Goal: Information Seeking & Learning: Learn about a topic

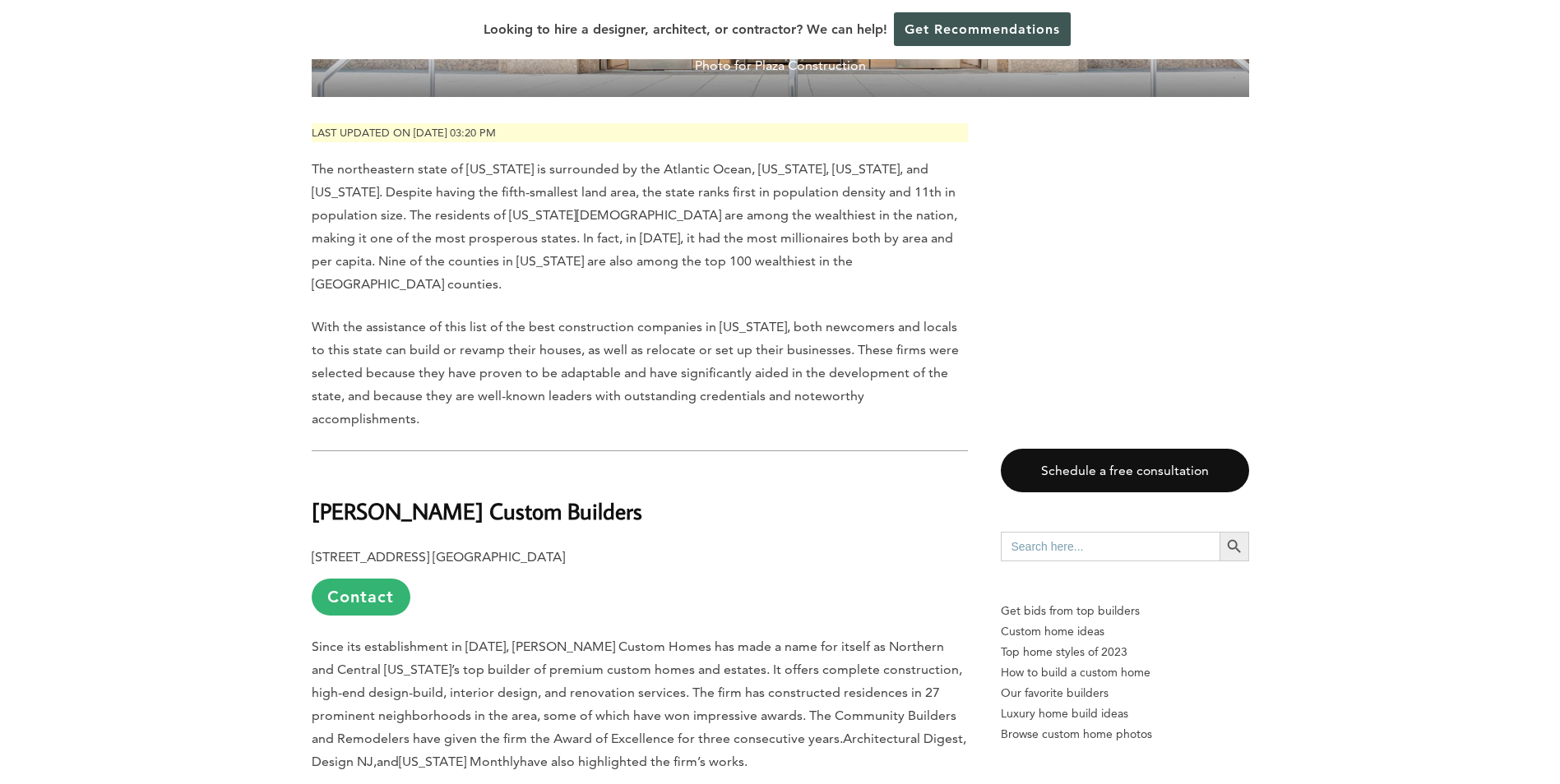
scroll to position [575, 0]
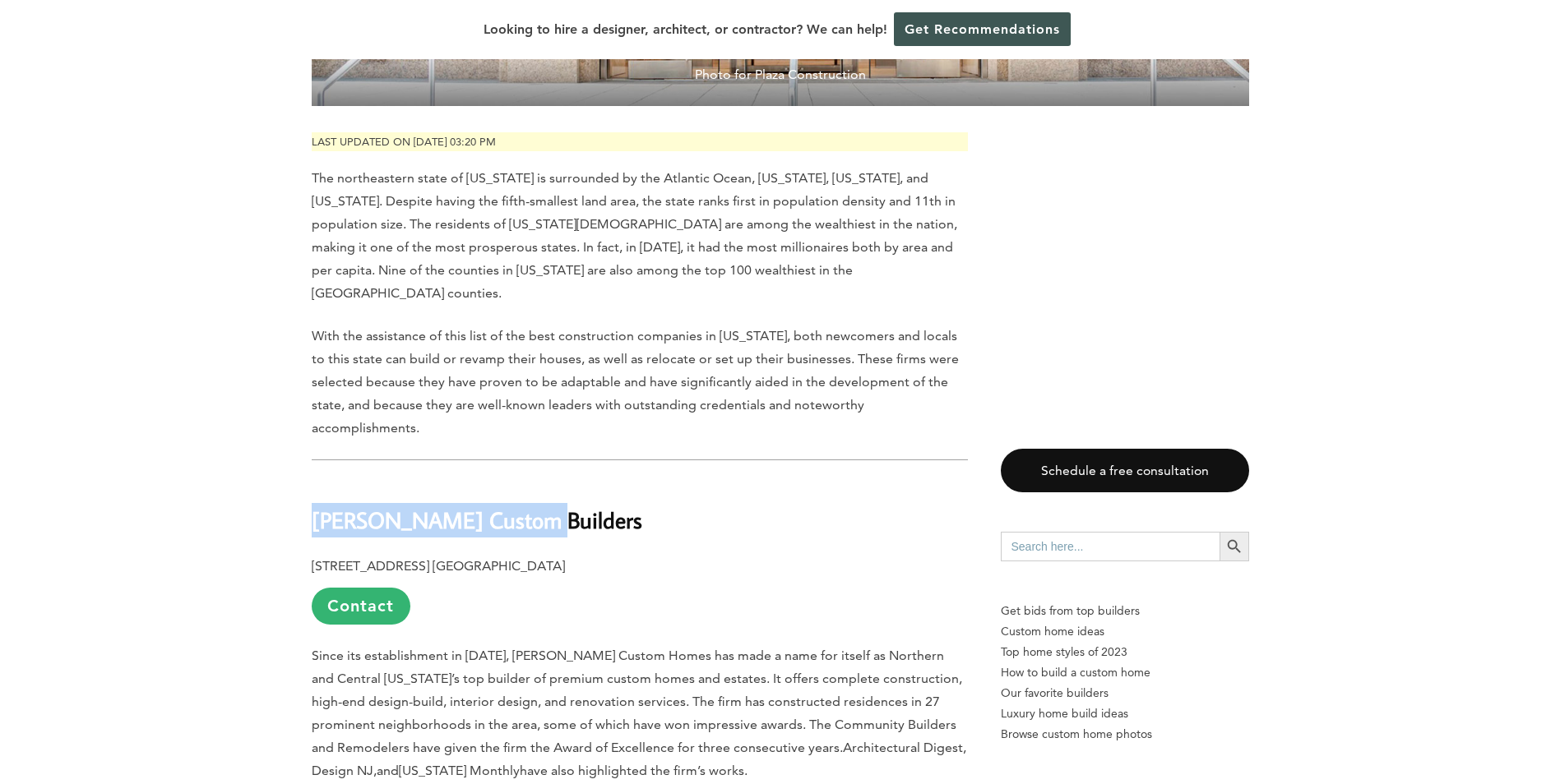
drag, startPoint x: 528, startPoint y: 477, endPoint x: 312, endPoint y: 463, distance: 216.5
click at [312, 480] on h2 "[PERSON_NAME] Custom Builders" at bounding box center [639, 509] width 656 height 57
copy b "[PERSON_NAME] Custom Builders"
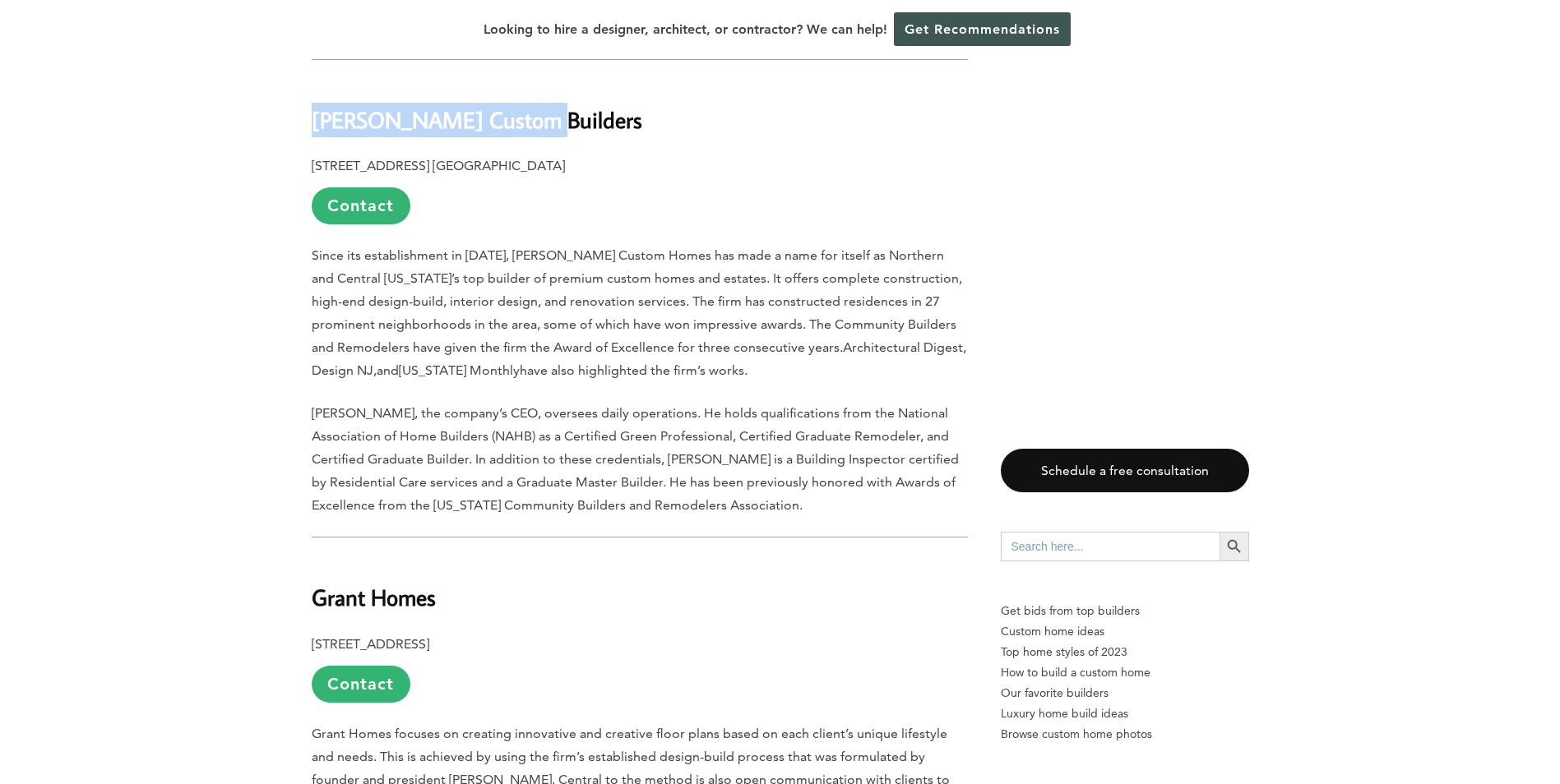
scroll to position [986, 0]
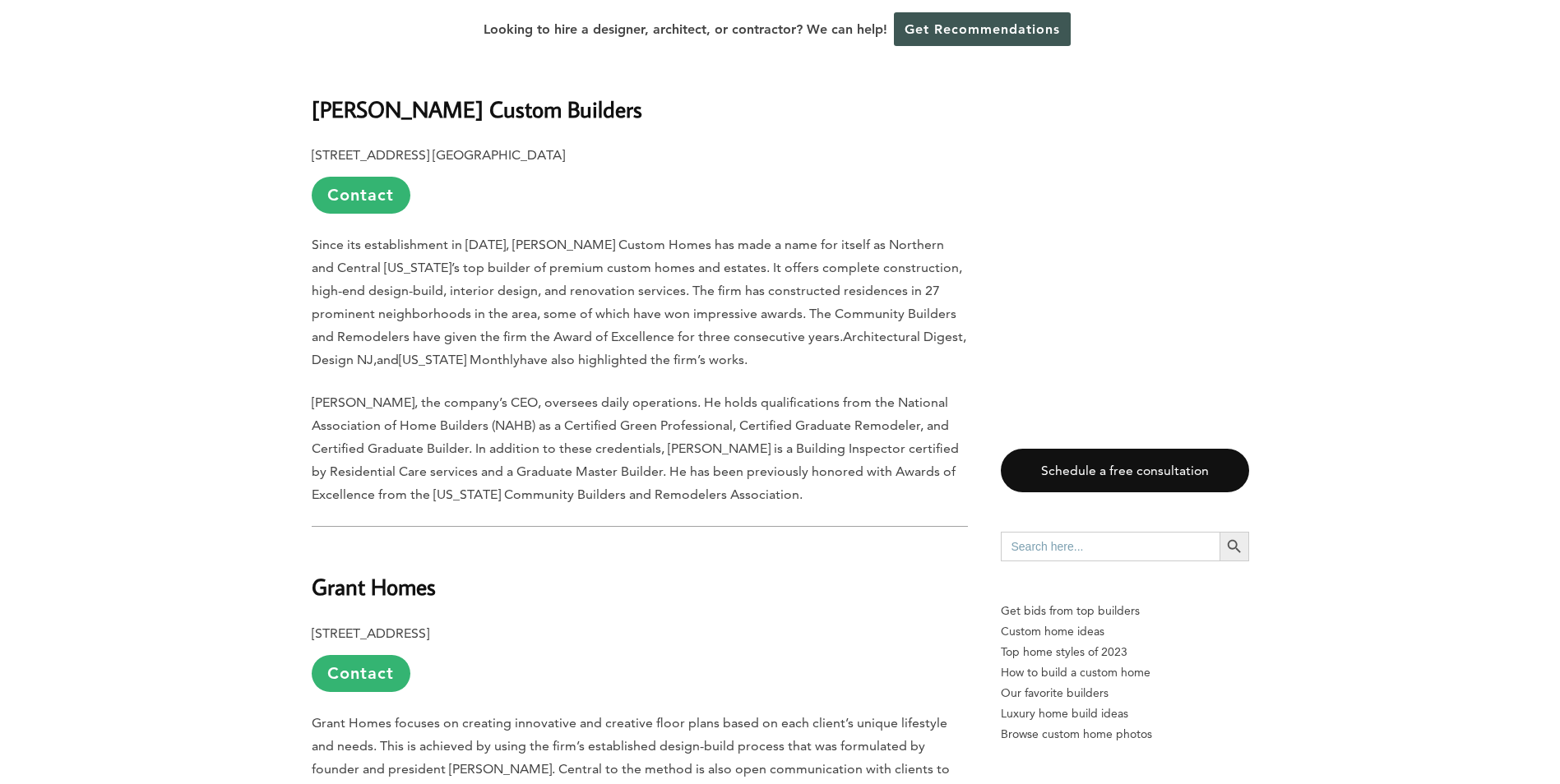
click at [495, 546] on h2 "Grant Homes" at bounding box center [639, 575] width 656 height 57
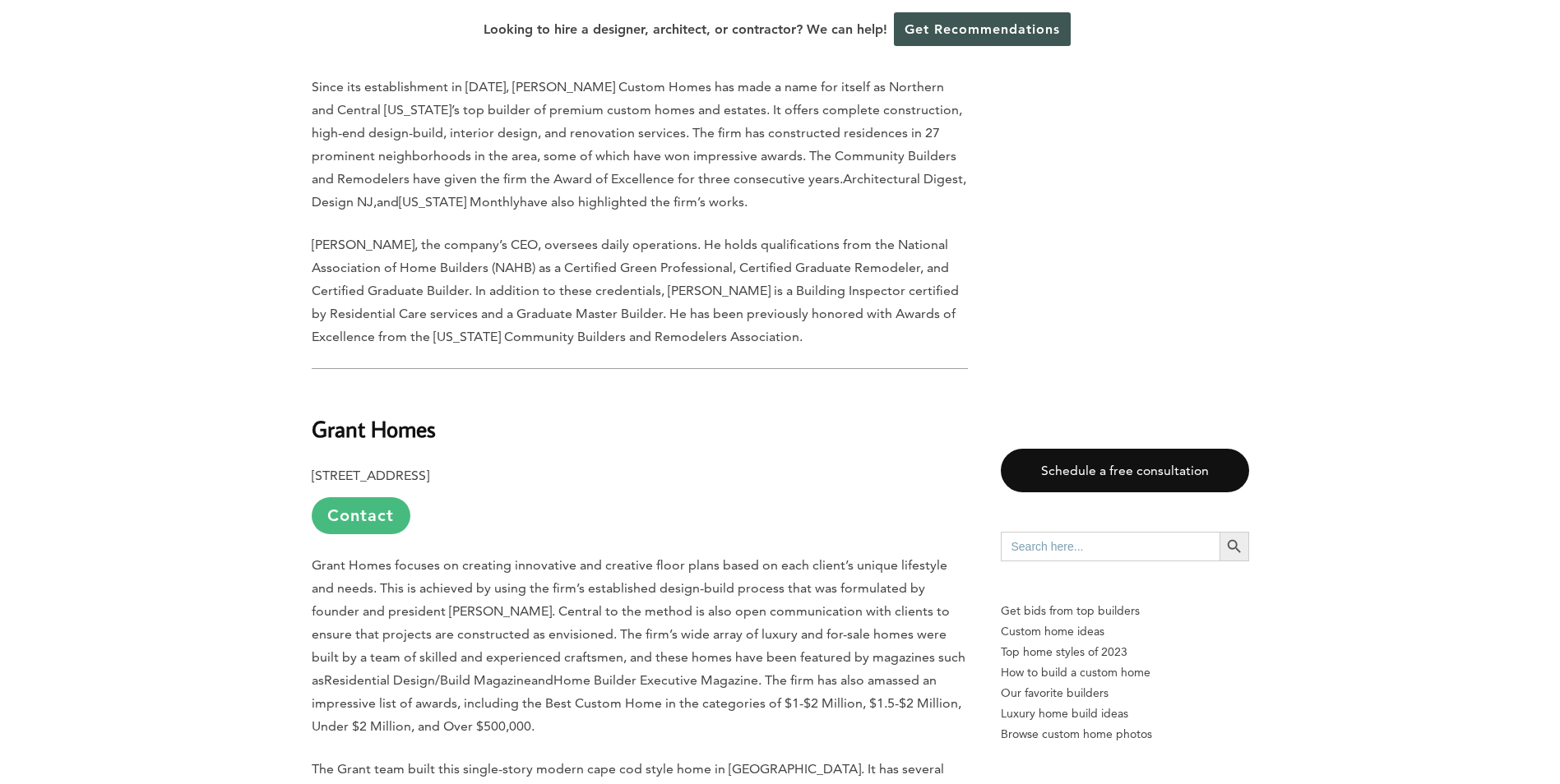
scroll to position [1151, 0]
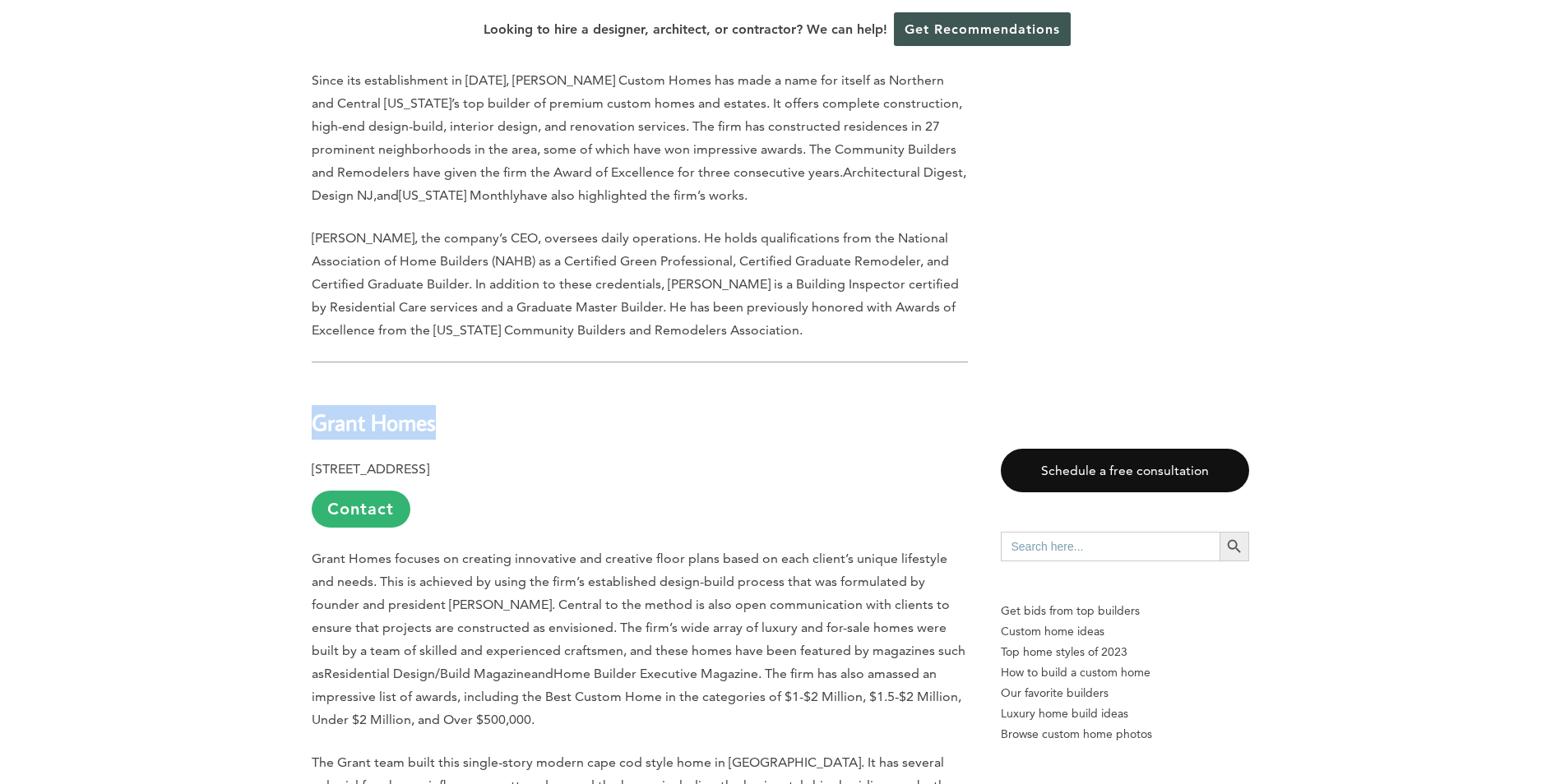
drag, startPoint x: 313, startPoint y: 375, endPoint x: 448, endPoint y: 379, distance: 135.1
click at [448, 382] on h2 "Grant Homes" at bounding box center [639, 410] width 656 height 57
copy b "Grant Homes"
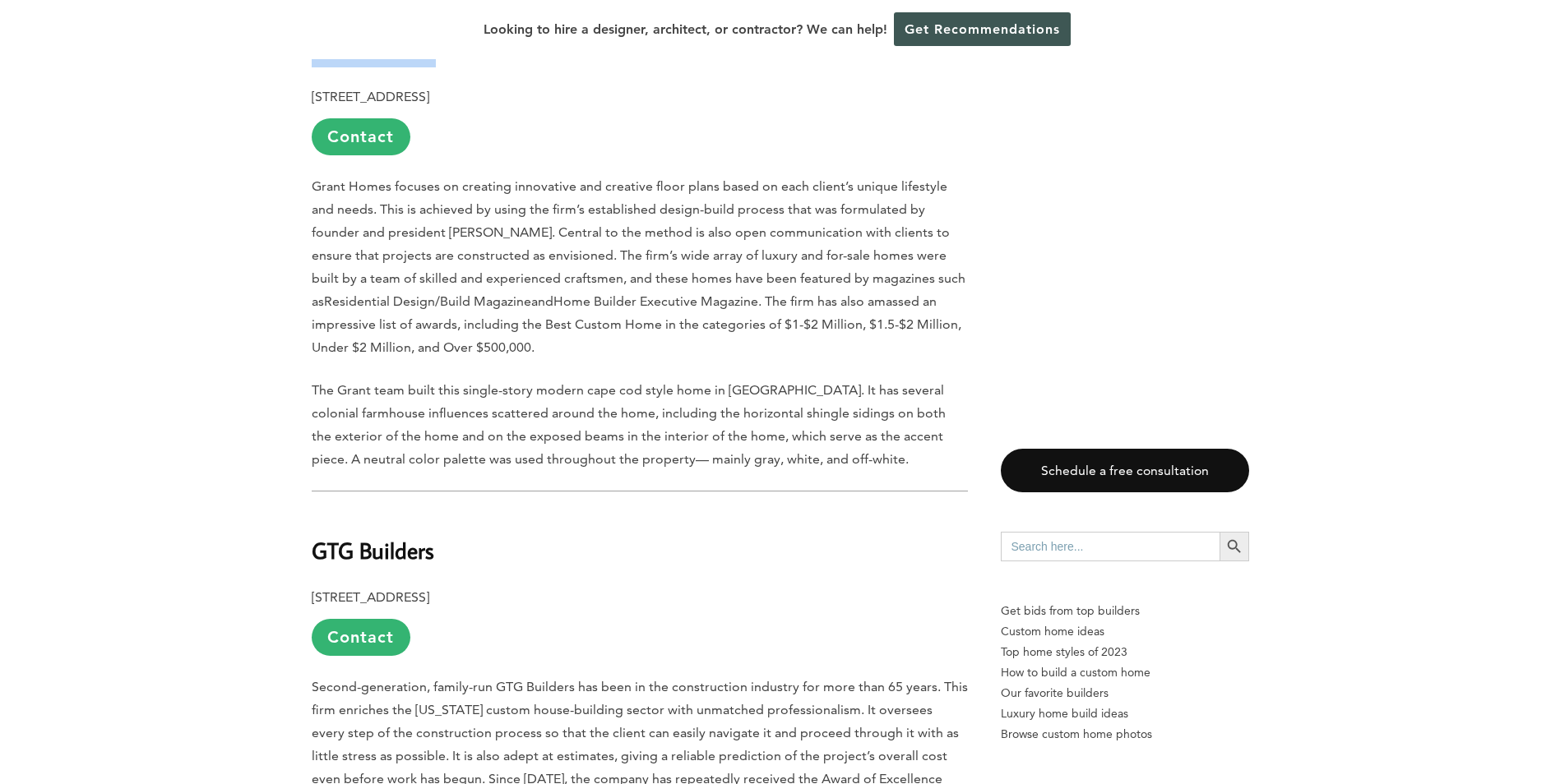
scroll to position [1562, 0]
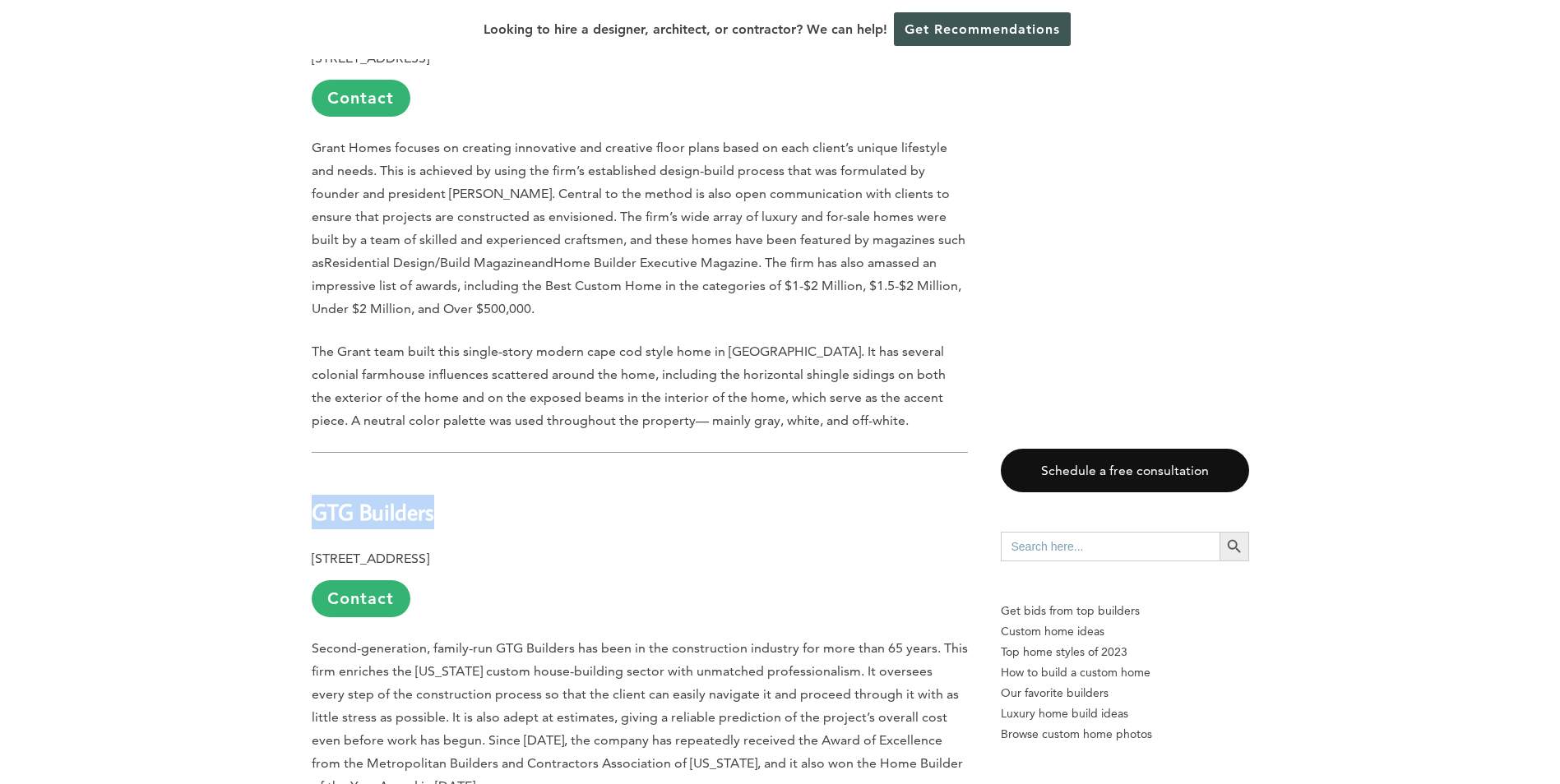
drag, startPoint x: 440, startPoint y: 470, endPoint x: 312, endPoint y: 463, distance: 128.2
click at [312, 473] on h2 "GTG Builders" at bounding box center [639, 501] width 656 height 57
copy b "GTG Builders"
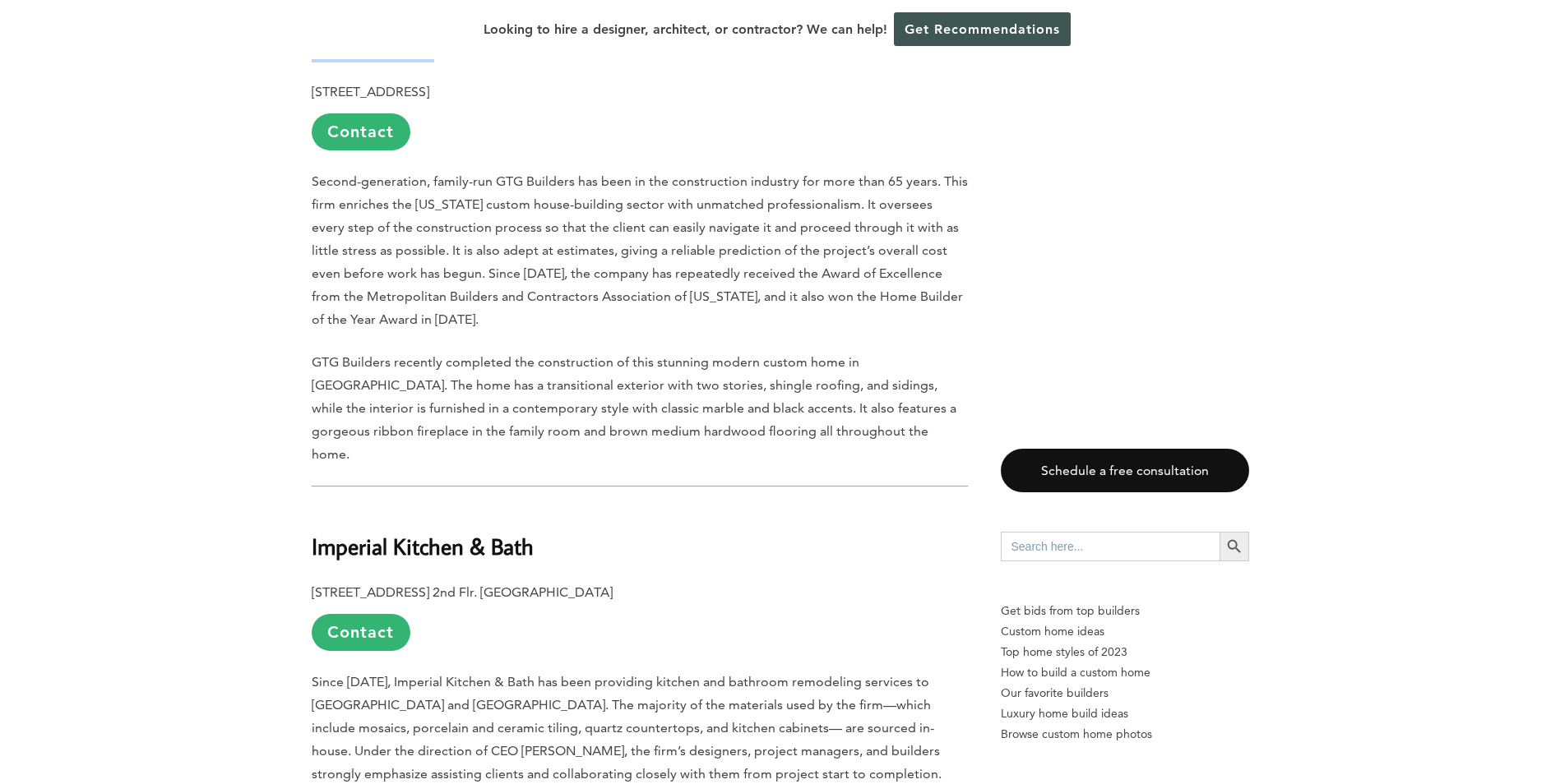
scroll to position [2219, 0]
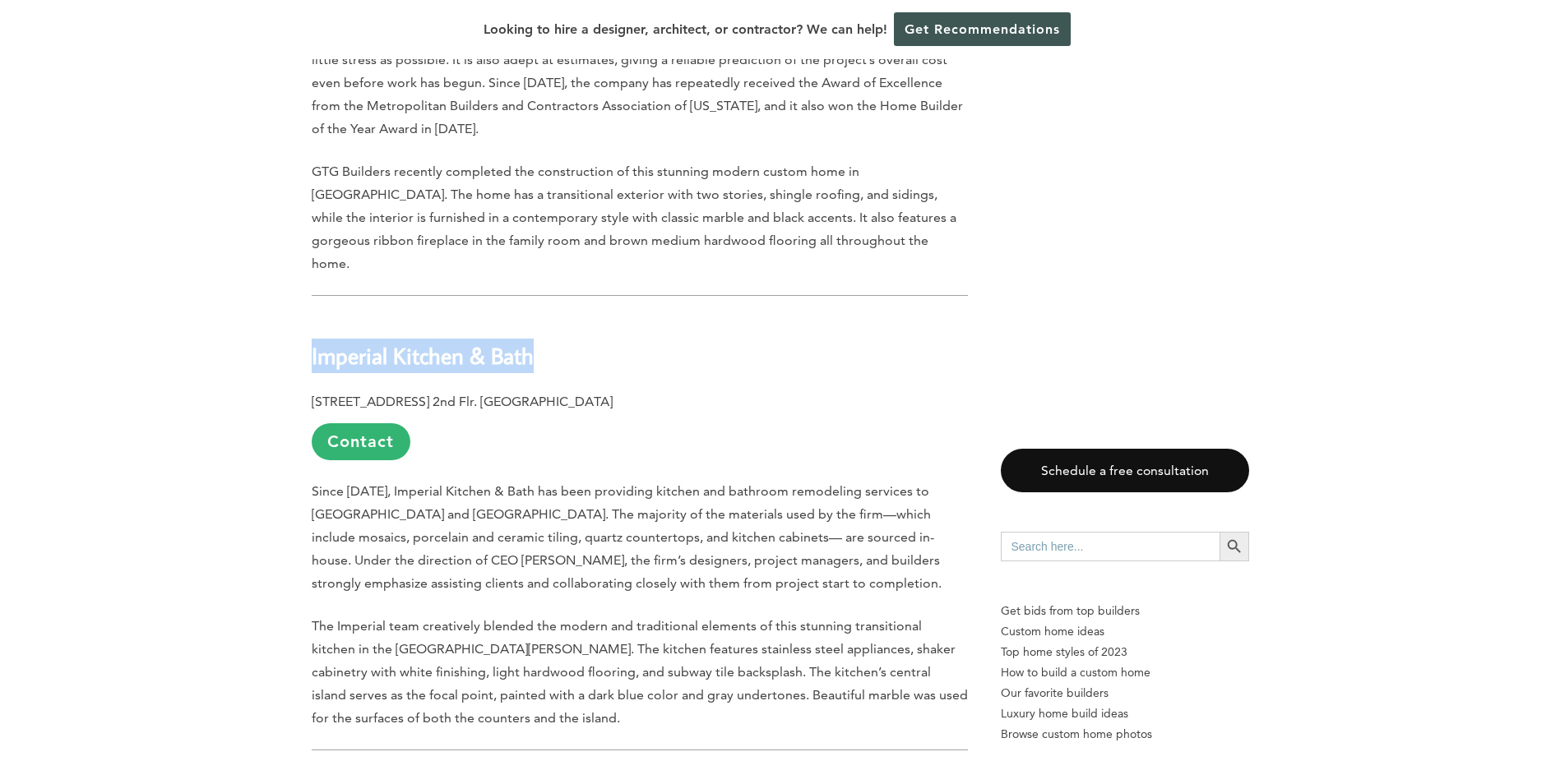
drag, startPoint x: 542, startPoint y: 290, endPoint x: 308, endPoint y: 291, distance: 234.0
copy b "Imperial Kitchen & Bath"
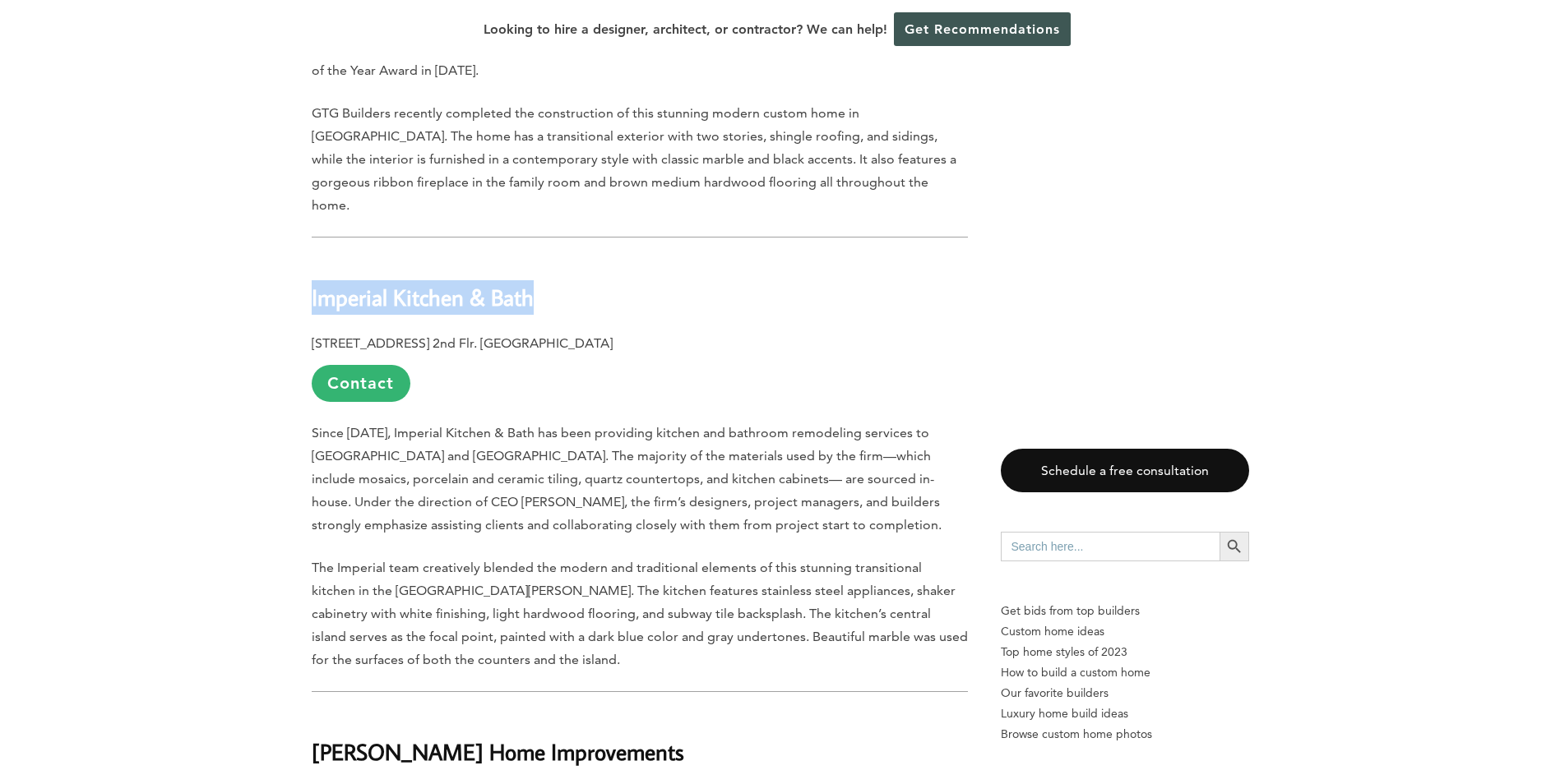
scroll to position [2630, 0]
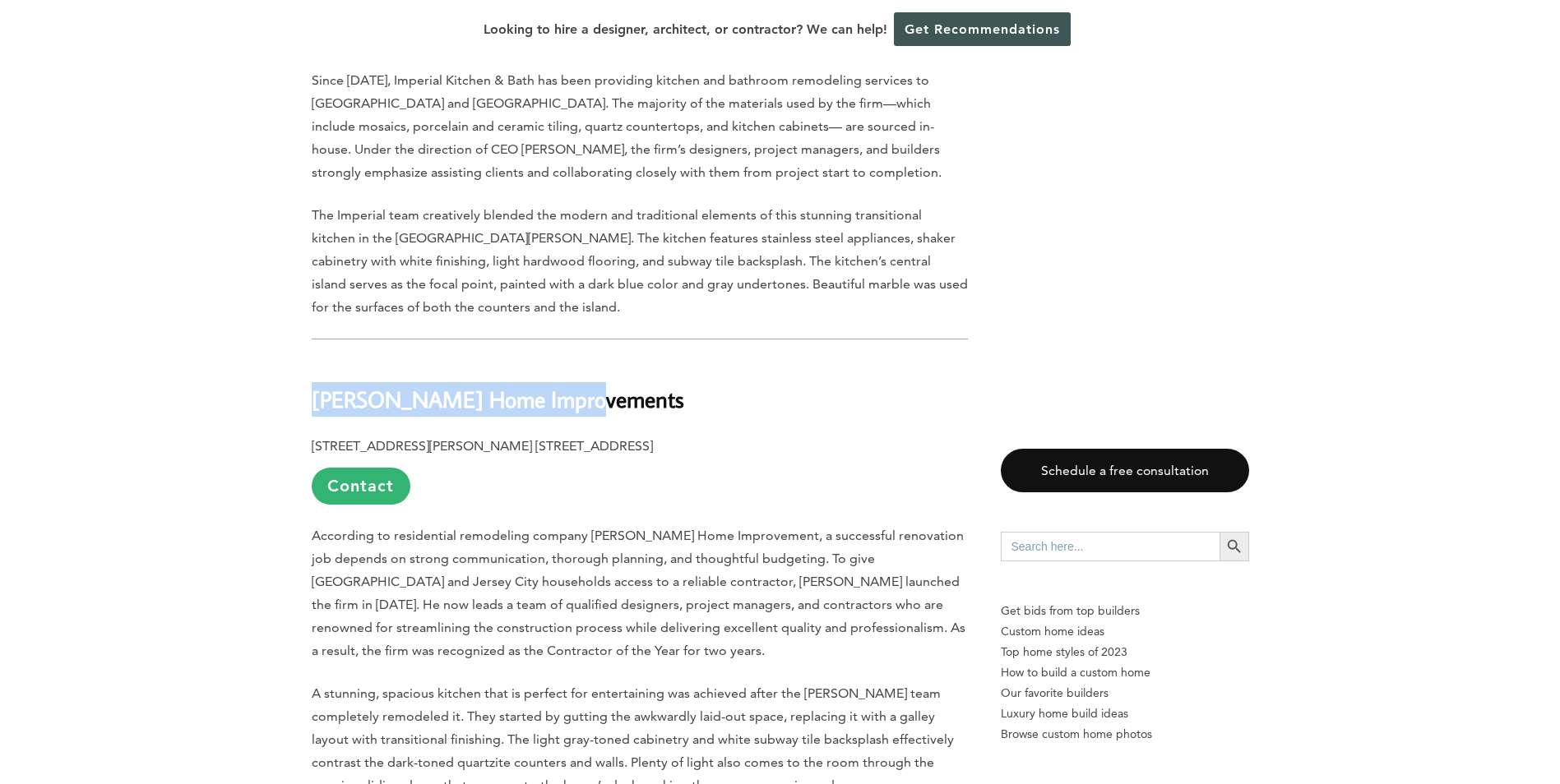
drag, startPoint x: 590, startPoint y: 332, endPoint x: 314, endPoint y: 332, distance: 276.0
click at [314, 359] on h2 "[PERSON_NAME] Home Improvements" at bounding box center [639, 388] width 656 height 57
copy b "[PERSON_NAME] Home Improvements"
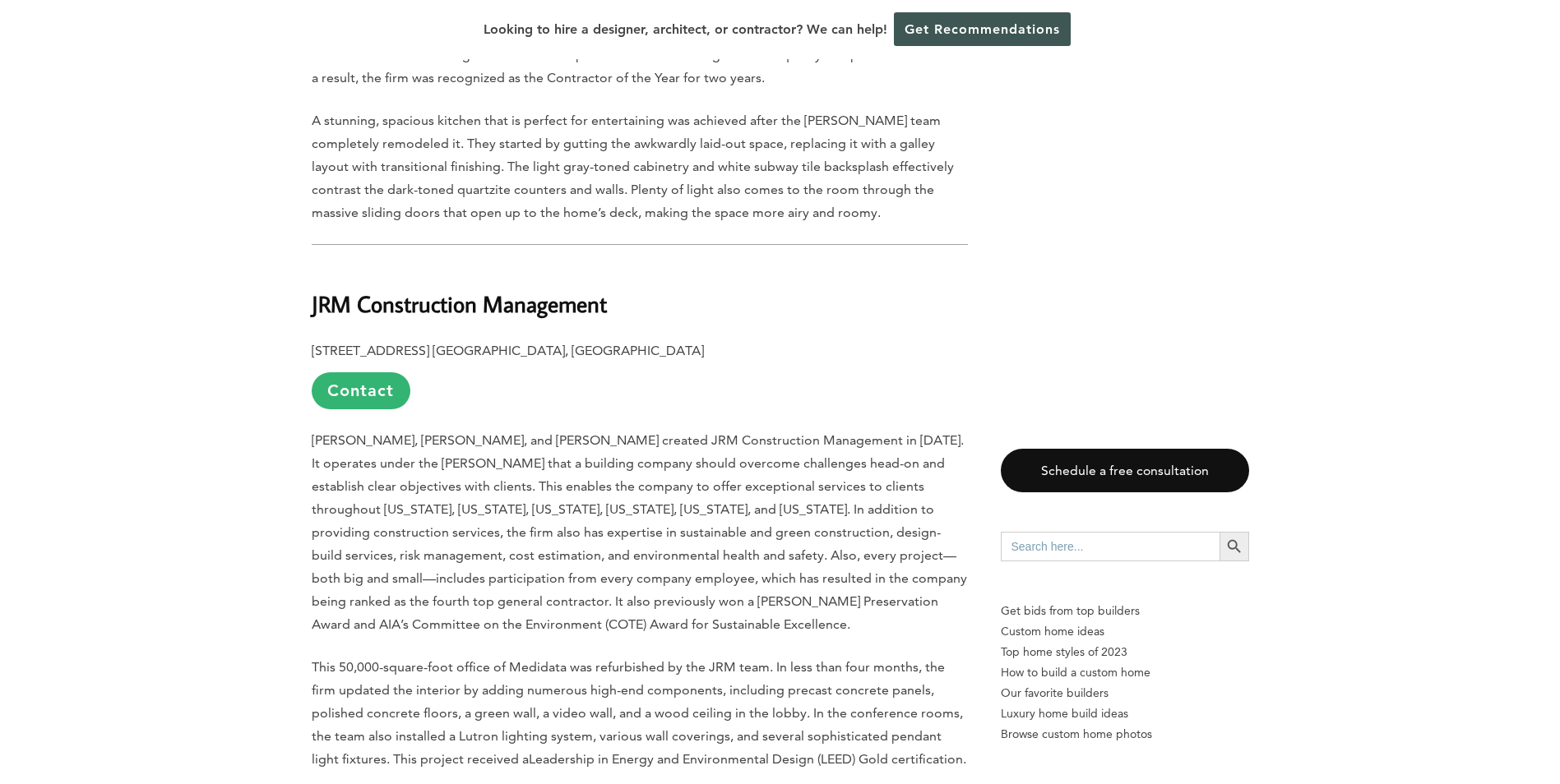
scroll to position [3206, 0]
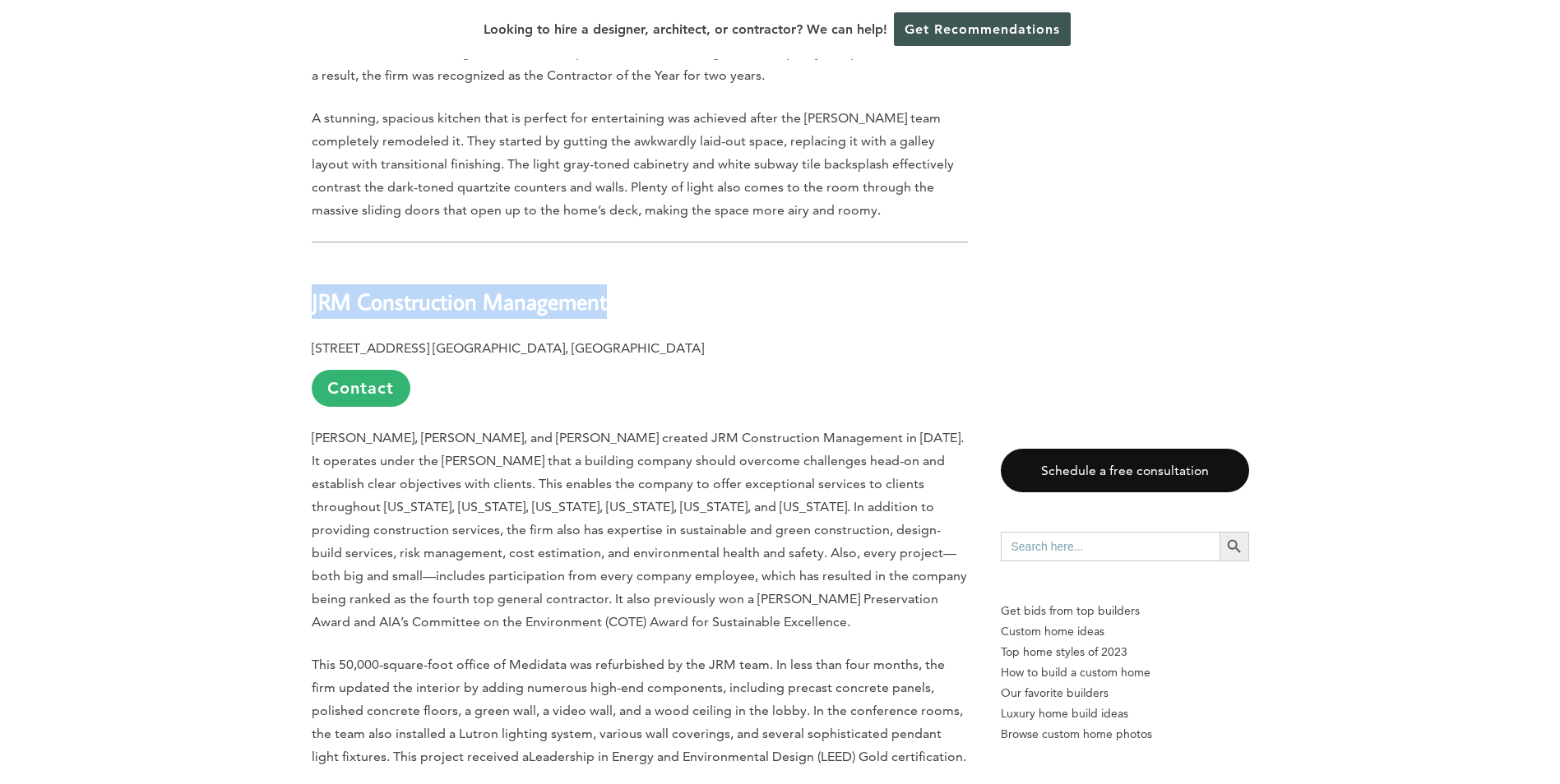
drag, startPoint x: 625, startPoint y: 234, endPoint x: 295, endPoint y: 243, distance: 330.1
click at [295, 243] on div "Last updated on [DATE] 03:20 pm The northeastern state of [US_STATE] is surroun…" at bounding box center [780, 290] width 990 height 5628
copy b "JRM Construction Management"
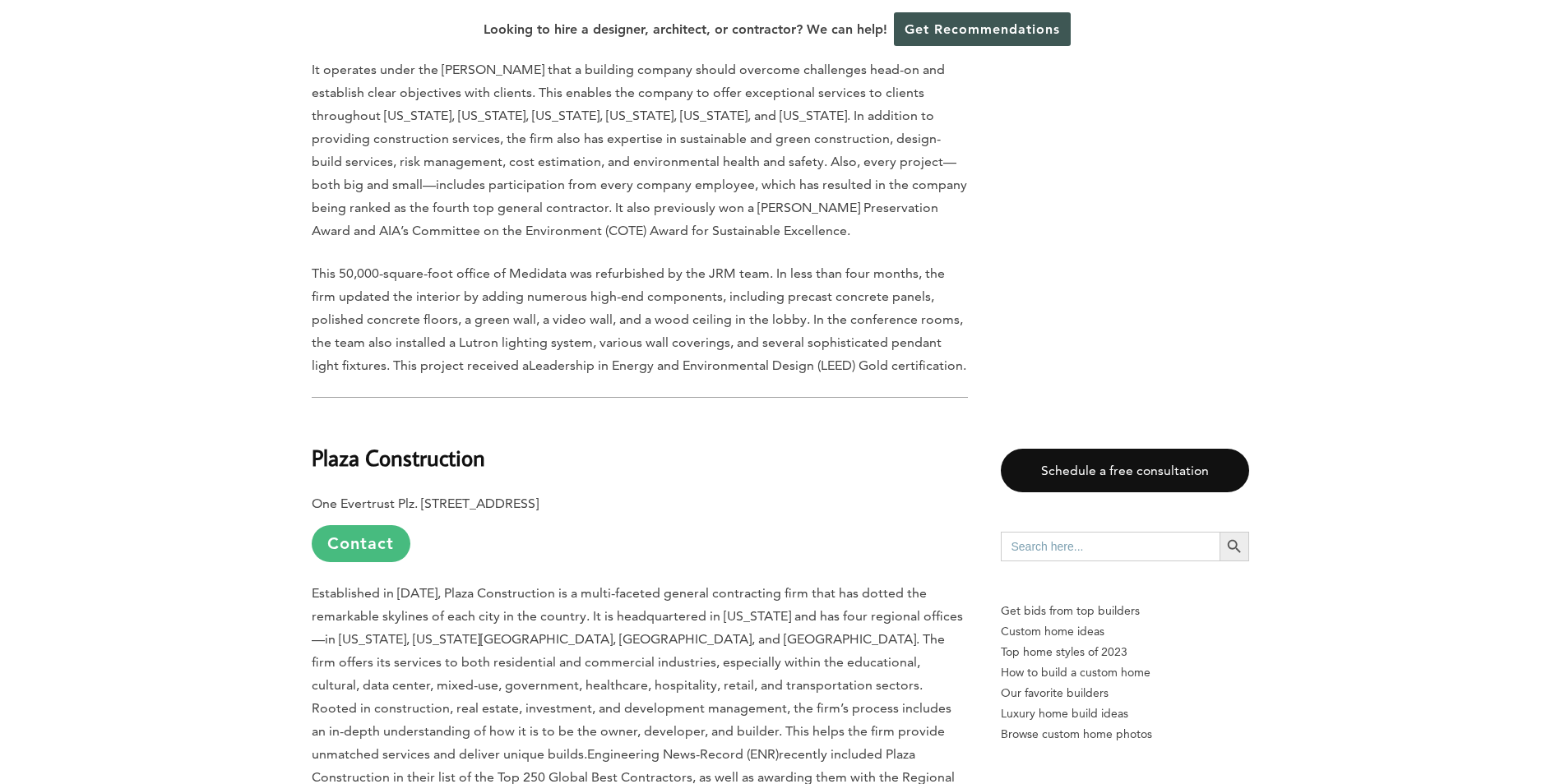
scroll to position [3617, 0]
